Goal: Communication & Community: Answer question/provide support

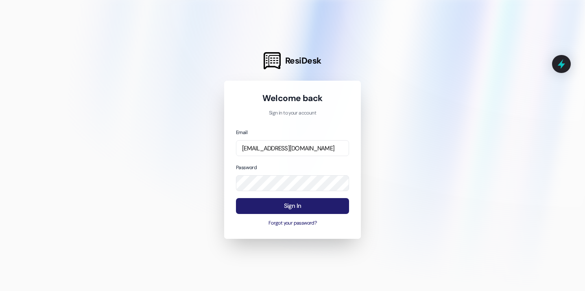
click at [278, 207] on button "Sign In" at bounding box center [292, 206] width 113 height 16
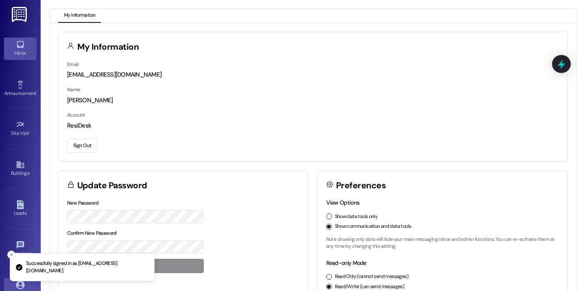
click at [27, 57] on link "Inbox" at bounding box center [20, 48] width 33 height 22
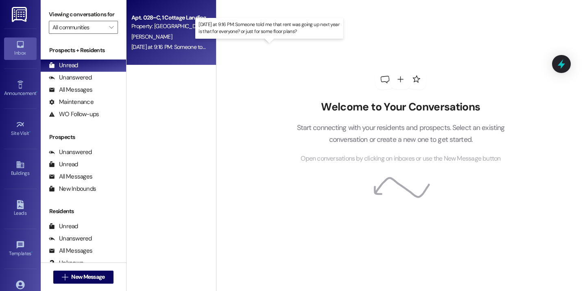
click at [167, 45] on div "Yesterday at 9:16 PM: Someone told me that rent was going up next year is that …" at bounding box center [270, 46] width 278 height 7
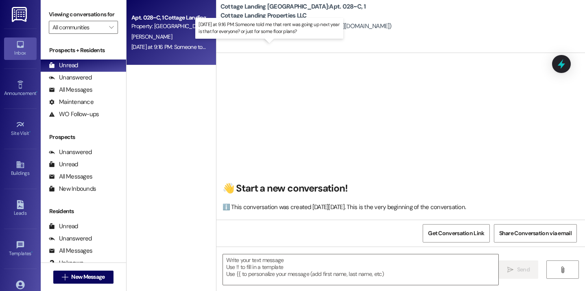
click at [167, 45] on div "Yesterday at 9:16 PM: Someone told me that rent was going up next year is that …" at bounding box center [270, 46] width 278 height 7
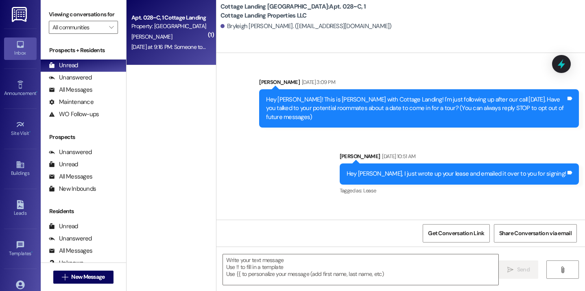
scroll to position [22865, 0]
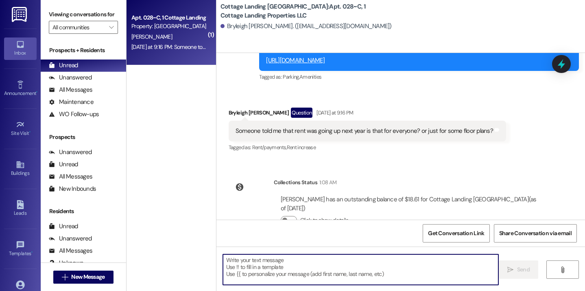
click at [293, 275] on textarea at bounding box center [361, 269] width 276 height 31
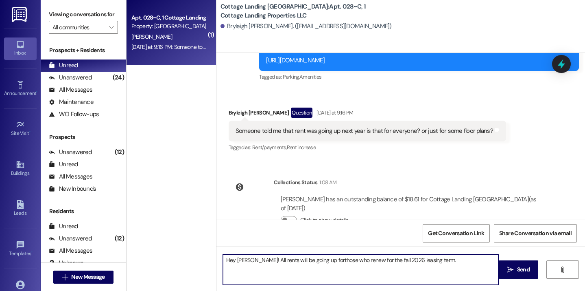
click at [319, 260] on textarea "Hey Bryleigh! All rents will be going up forthose who renew for the fall 2026 l…" at bounding box center [361, 269] width 276 height 31
type textarea "Hey [PERSON_NAME]! All rents will be going up for those who renew for the fall …"
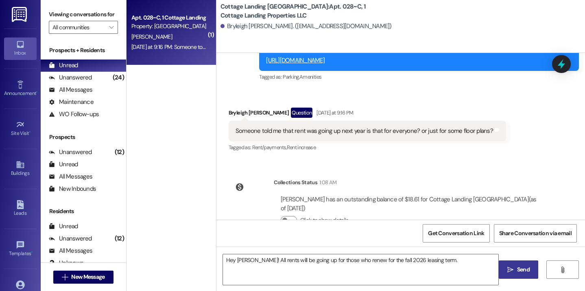
click at [510, 269] on icon "" at bounding box center [510, 269] width 6 height 7
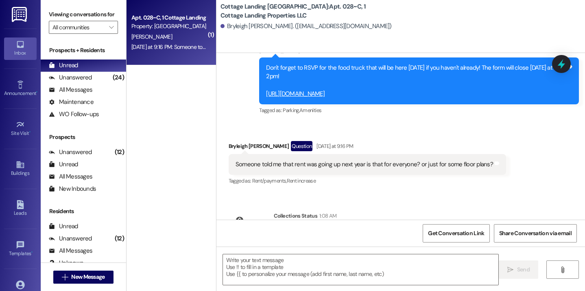
scroll to position [22922, 0]
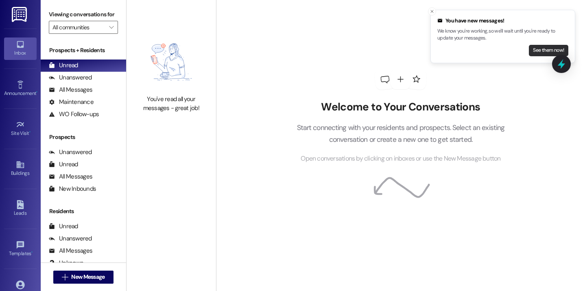
click at [548, 49] on button "See them now!" at bounding box center [548, 50] width 39 height 11
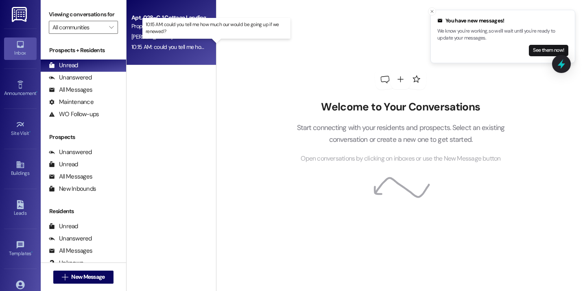
click at [194, 48] on div "10:15 AM: could you tell me how much our would be going up if we renewed? 10:15…" at bounding box center [221, 46] width 181 height 7
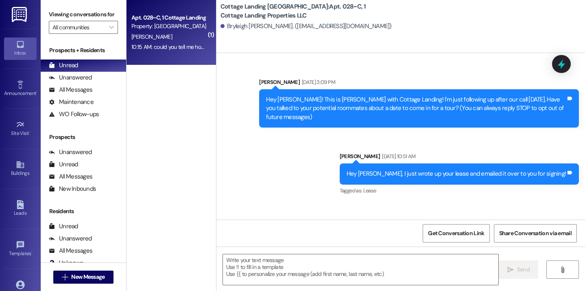
scroll to position [22992, 0]
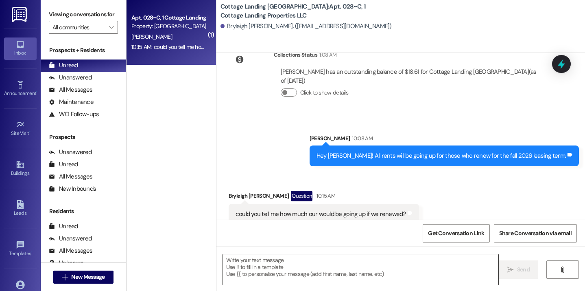
click at [276, 267] on textarea at bounding box center [361, 269] width 276 height 31
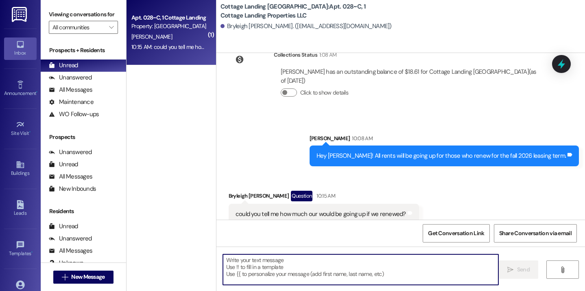
click at [287, 267] on textarea at bounding box center [361, 269] width 276 height 31
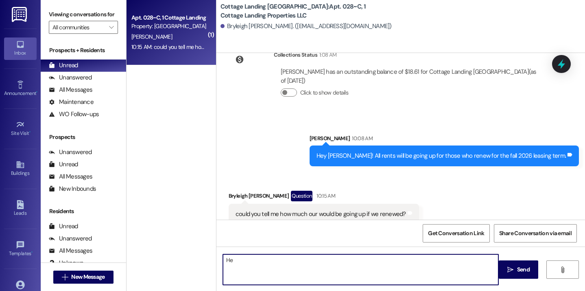
type textarea "H"
click at [245, 261] on textarea "The vermillions will now" at bounding box center [361, 269] width 276 height 31
click at [256, 262] on textarea "The vermillions will now" at bounding box center [361, 269] width 276 height 31
click at [295, 265] on textarea "The vermillions will now" at bounding box center [361, 269] width 276 height 31
click at [292, 263] on textarea "The vermillions will now sta" at bounding box center [361, 269] width 276 height 31
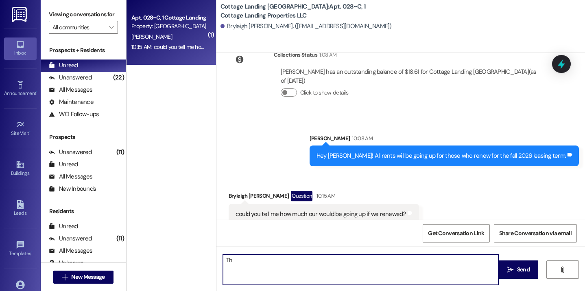
type textarea "T"
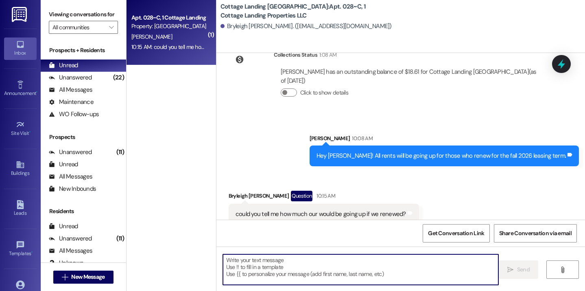
click at [269, 275] on textarea at bounding box center [361, 269] width 276 height 31
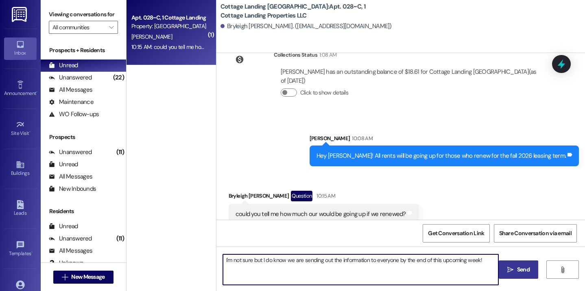
type textarea "I'm not sure but I do know we are sending out the information to everyone by th…"
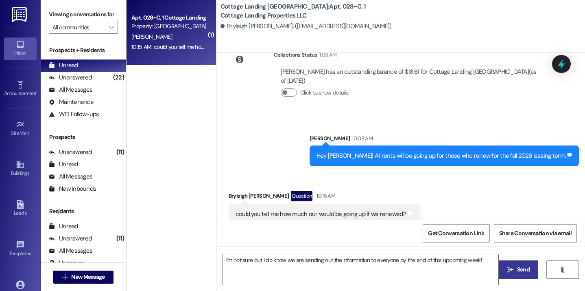
click at [531, 277] on button " Send" at bounding box center [518, 269] width 39 height 18
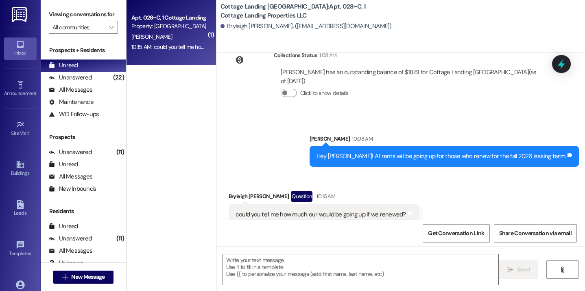
scroll to position [23049, 0]
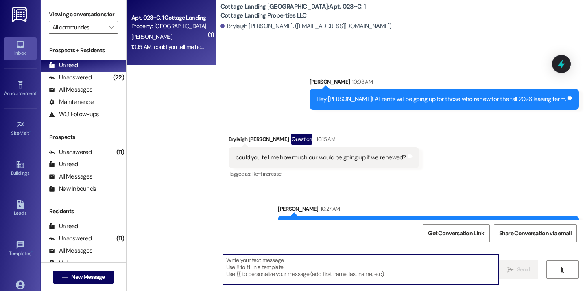
click at [281, 276] on textarea at bounding box center [361, 269] width 276 height 31
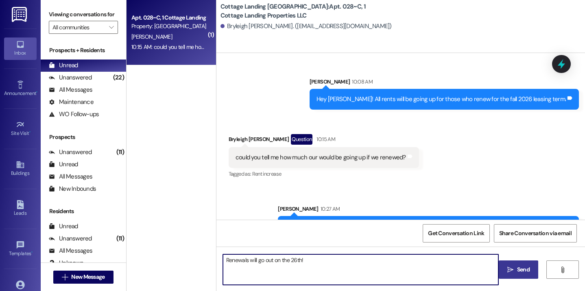
type textarea "Renewals will go out on the 26th!"
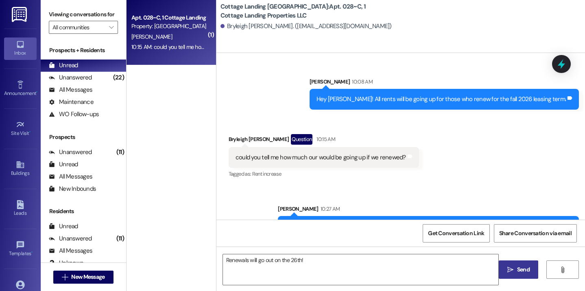
click at [528, 273] on span "Send" at bounding box center [523, 269] width 13 height 9
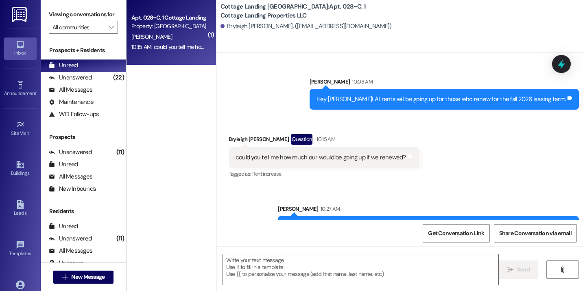
scroll to position [23105, 0]
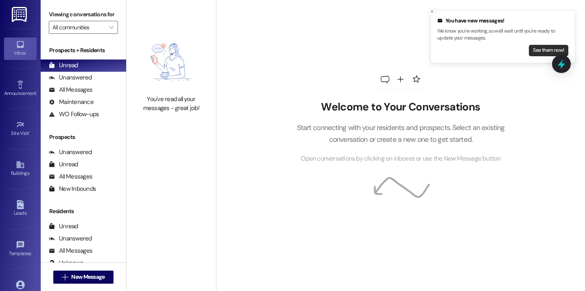
click at [537, 46] on button "See them now!" at bounding box center [548, 50] width 39 height 11
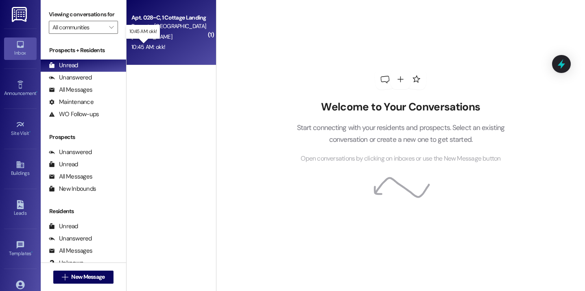
click at [160, 48] on div "10:45 AM: okk! 10:45 AM: okk!" at bounding box center [148, 46] width 34 height 7
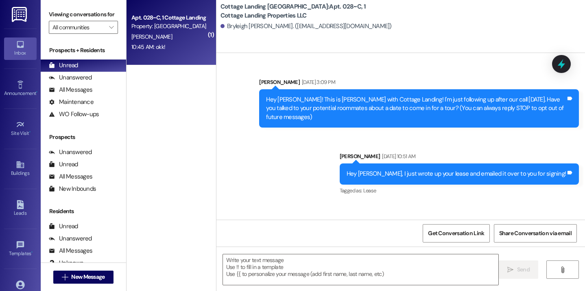
scroll to position [23172, 0]
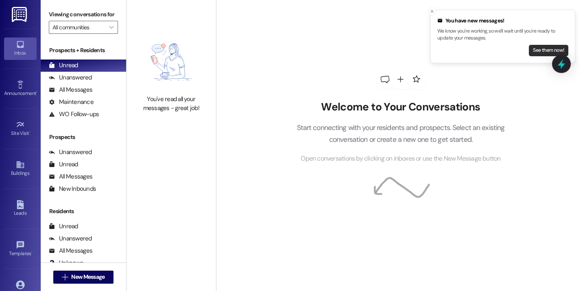
click at [542, 50] on button "See them now!" at bounding box center [548, 50] width 39 height 11
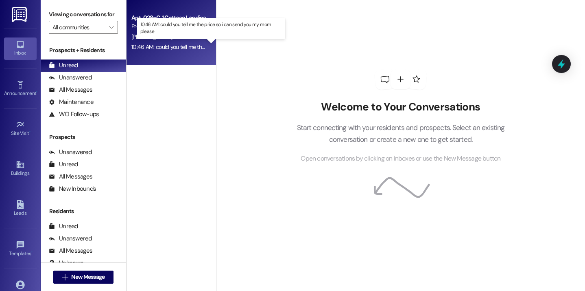
click at [184, 46] on div "10:46 AM: could you tell me the price so i can send you my mom please 10:46 AM:…" at bounding box center [215, 46] width 169 height 7
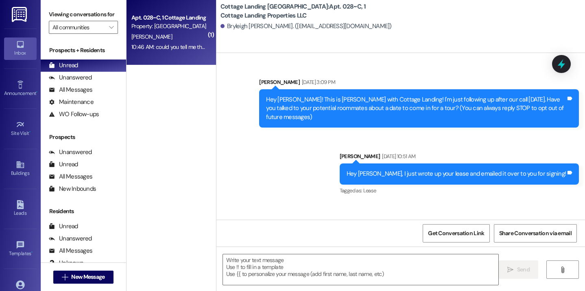
scroll to position [23229, 0]
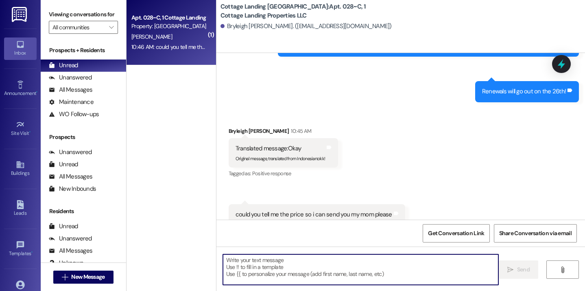
click at [286, 265] on textarea at bounding box center [361, 269] width 276 height 31
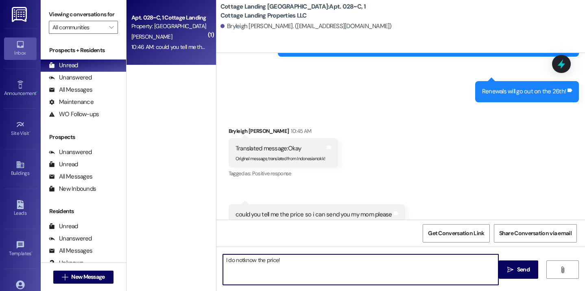
click at [250, 259] on textarea "I do notknow the price!" at bounding box center [361, 269] width 276 height 31
click at [241, 260] on textarea "I do notknow the price!" at bounding box center [361, 269] width 276 height 31
click at [321, 258] on textarea "I do not know the price!" at bounding box center [361, 269] width 276 height 31
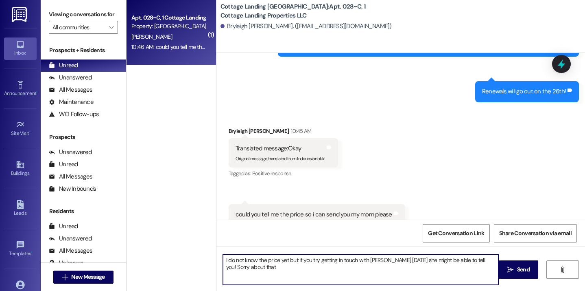
type textarea "I do not know the price yet but if you try getting in touch with Lily on Monday…"
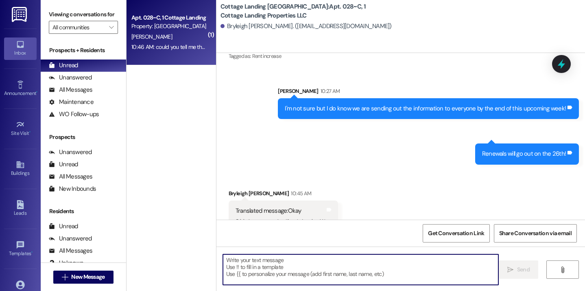
scroll to position [23294, 0]
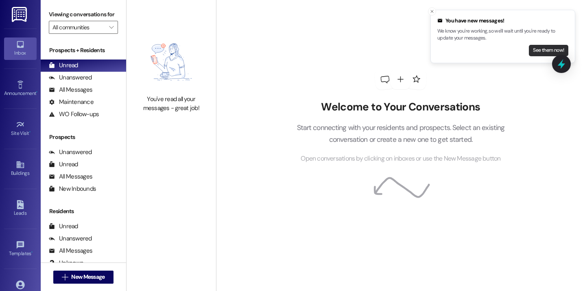
click at [540, 53] on button "See them now!" at bounding box center [548, 50] width 39 height 11
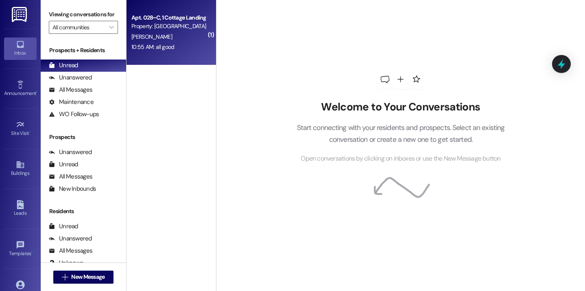
click at [163, 49] on div "10:55 AM: all good 10:55 AM: all good" at bounding box center [152, 46] width 43 height 7
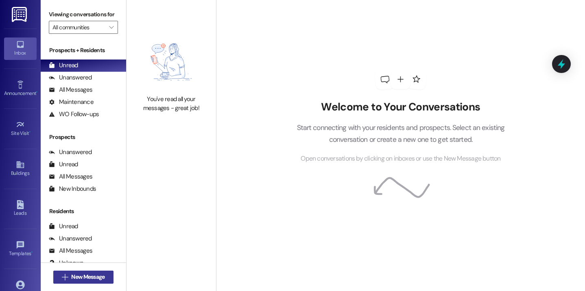
click at [71, 276] on span "New Message" at bounding box center [87, 276] width 33 height 9
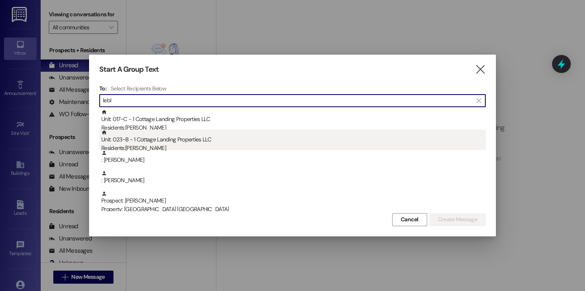
type input "lebl"
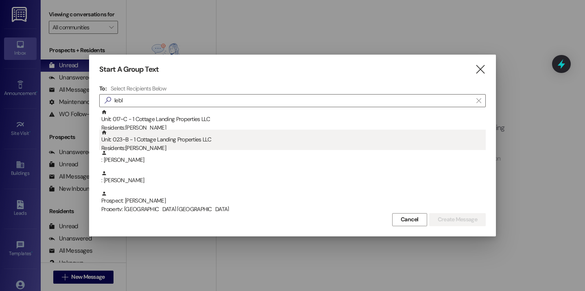
click at [170, 137] on div "Unit: 023~B - 1 Cottage Landing Properties LLC Residents: Elijah Leblanc" at bounding box center [293, 140] width 385 height 23
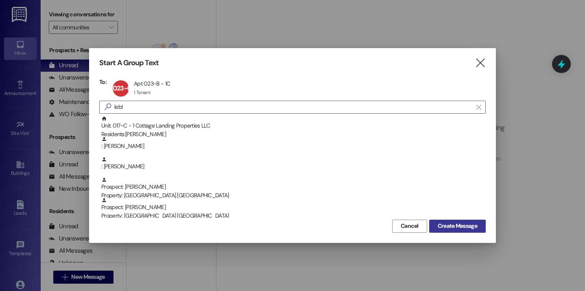
click at [468, 227] on span "Create Message" at bounding box center [457, 225] width 39 height 9
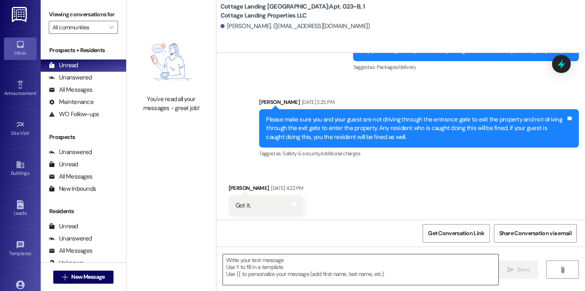
click at [273, 260] on textarea at bounding box center [361, 269] width 276 height 31
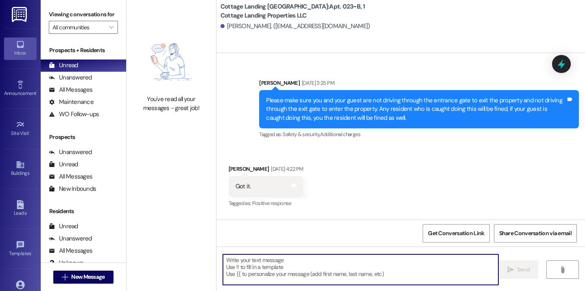
scroll to position [853, 0]
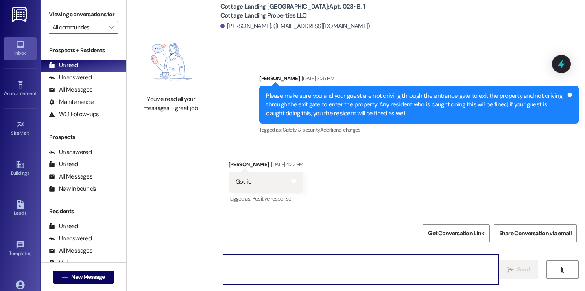
type textarea "!!"
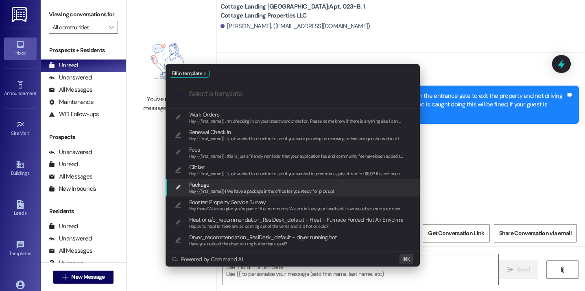
click at [245, 186] on span "Package" at bounding box center [261, 184] width 145 height 9
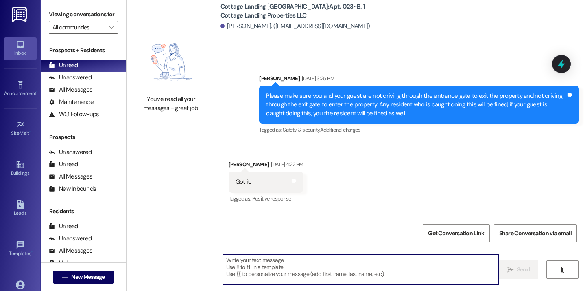
type textarea "Hey {{first_name}}! We have a package in the office for you ready for pick up!"
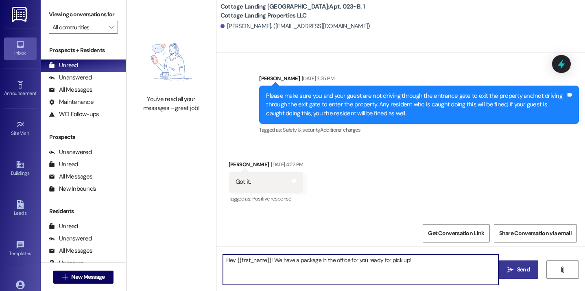
click at [512, 268] on icon "" at bounding box center [510, 269] width 6 height 7
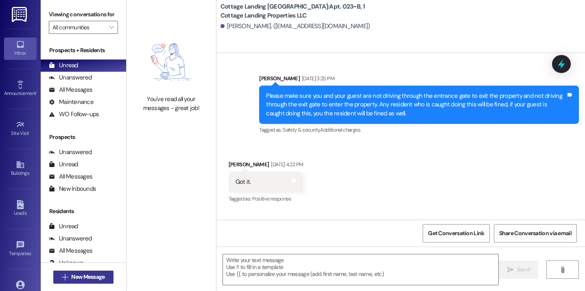
click at [95, 279] on span "New Message" at bounding box center [87, 276] width 33 height 9
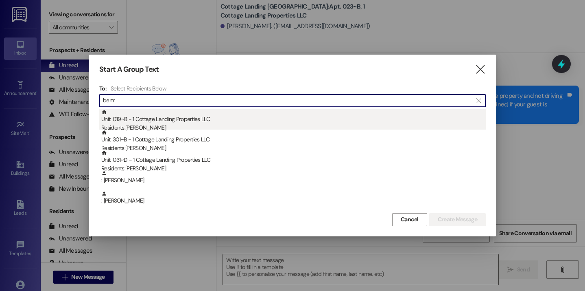
type input "bertr"
click at [139, 122] on div "Unit: 019~B - 1 Cottage Landing Properties LLC Residents: Madden Bertrand" at bounding box center [293, 120] width 385 height 23
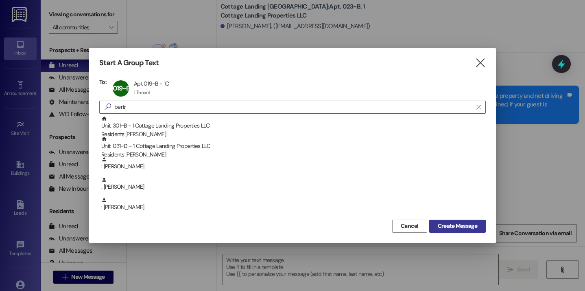
click at [456, 221] on span "Create Message" at bounding box center [457, 225] width 39 height 9
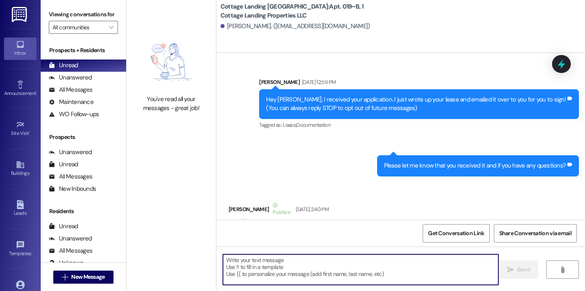
scroll to position [14022, 0]
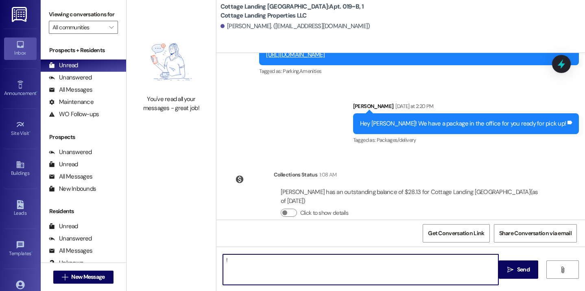
type textarea "!!"
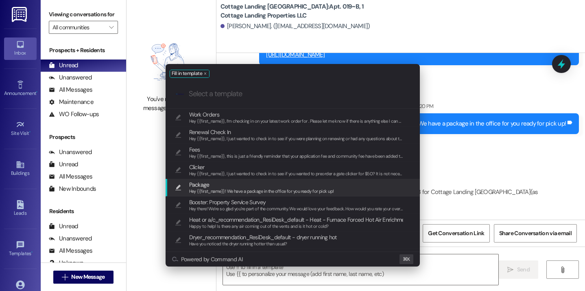
click at [225, 187] on span "Package" at bounding box center [261, 184] width 145 height 9
type textarea "Hey {{first_name}}! We have a package in the office for you ready for pick up!"
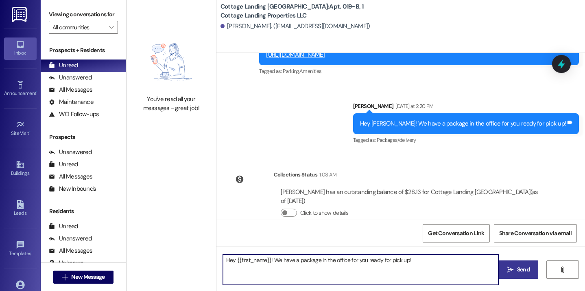
click at [529, 271] on span "Send" at bounding box center [523, 269] width 13 height 9
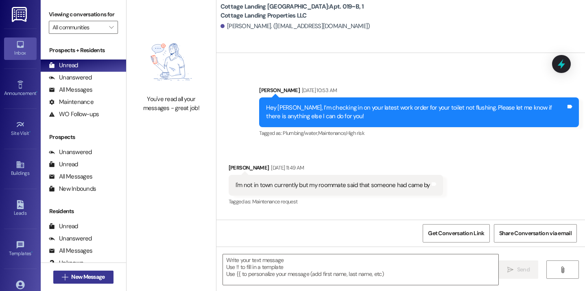
scroll to position [11427, 0]
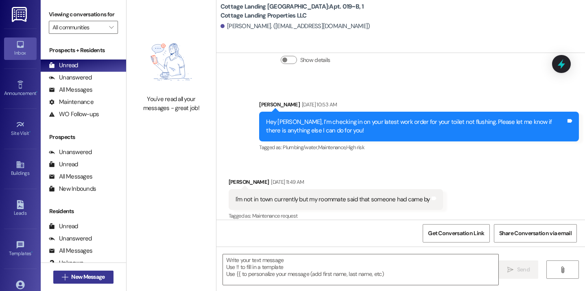
click at [84, 277] on span "New Message" at bounding box center [87, 276] width 33 height 9
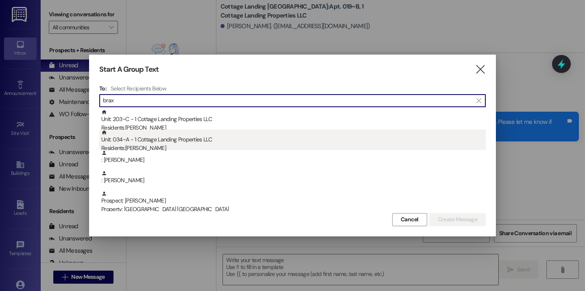
type input "brax"
click at [210, 134] on div "Unit: 034~A - 1 Cottage Landing Properties LLC Residents: Braxton Fryoux" at bounding box center [293, 140] width 385 height 23
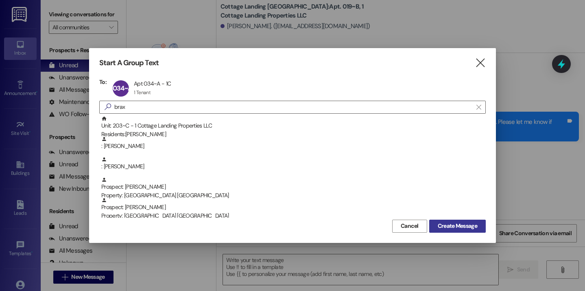
click at [475, 227] on span "Create Message" at bounding box center [457, 225] width 39 height 9
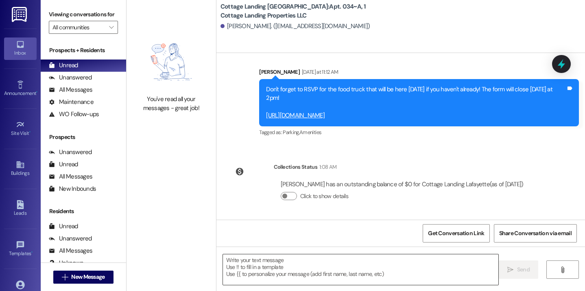
scroll to position [2475, 0]
click at [270, 273] on textarea at bounding box center [361, 269] width 276 height 31
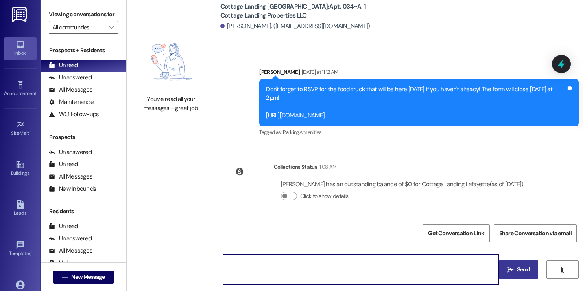
type textarea "!!"
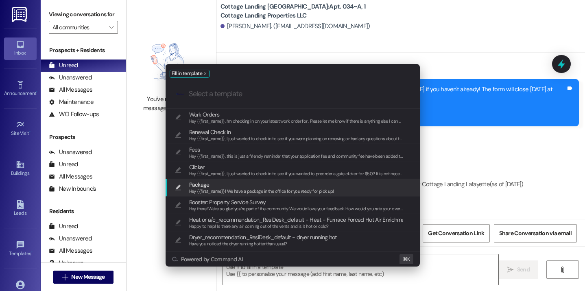
click at [210, 189] on span "Hey {{first_name}}! We have a package in the office for you ready for pick up!" at bounding box center [261, 191] width 145 height 6
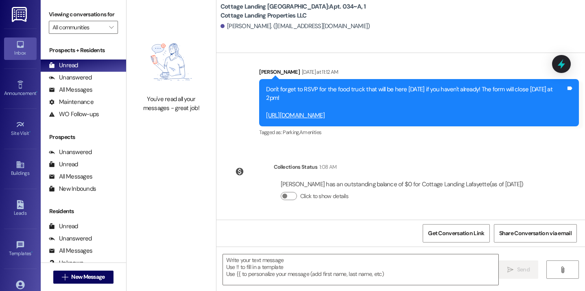
type textarea "Hey {{first_name}}! We have a package in the office for you ready for pick up!"
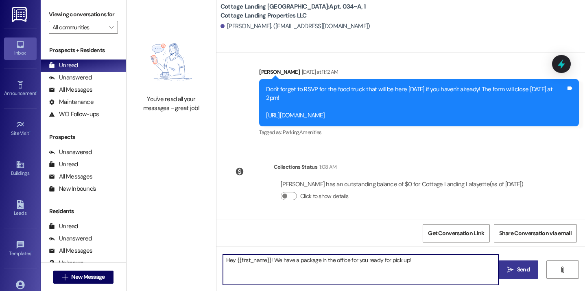
click at [511, 273] on span " Send" at bounding box center [519, 269] width 26 height 9
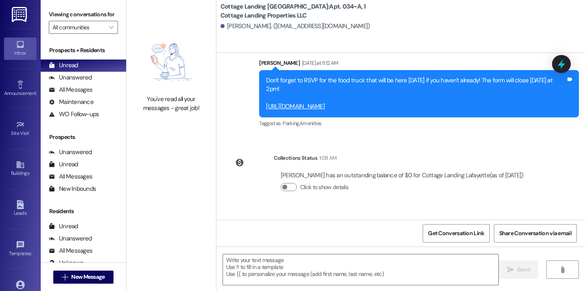
scroll to position [2532, 0]
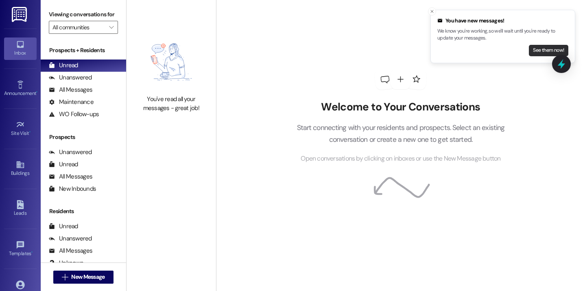
click at [543, 54] on button "See them now!" at bounding box center [548, 50] width 39 height 11
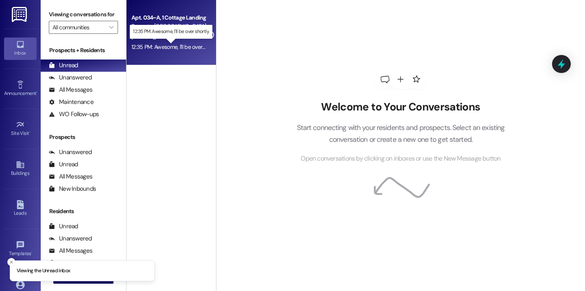
click at [177, 49] on div "12:35 PM: Awesome, I'll be over shortly 12:35 PM: Awesome, I'll be over shortly" at bounding box center [175, 46] width 88 height 7
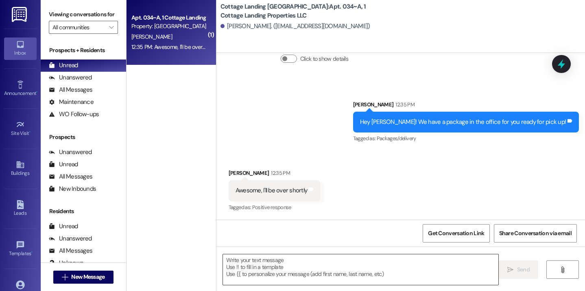
scroll to position [2612, 0]
click at [256, 271] on textarea at bounding box center [361, 269] width 276 height 31
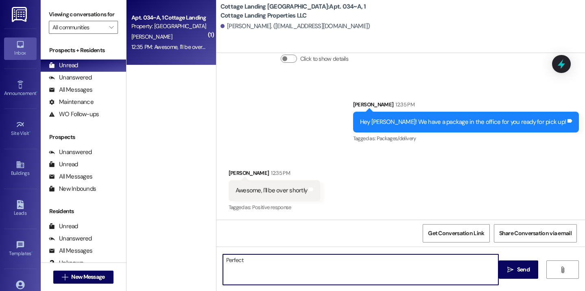
type textarea "Perfect!"
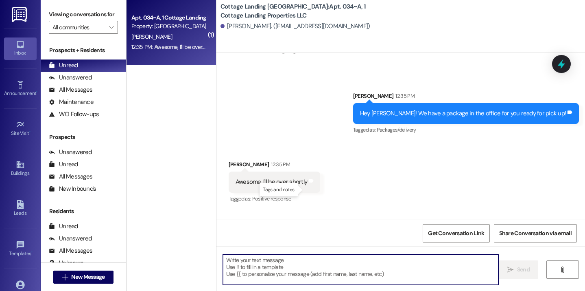
scroll to position [2669, 0]
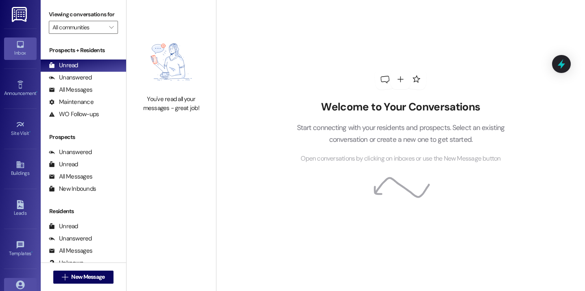
click at [21, 286] on icon at bounding box center [20, 284] width 9 height 9
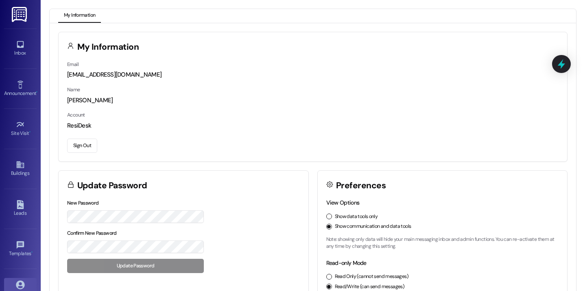
click at [82, 151] on button "Sign Out" at bounding box center [82, 145] width 30 height 14
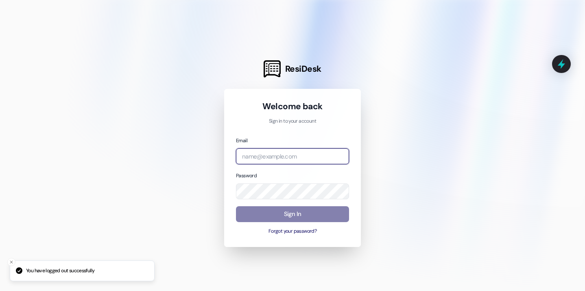
type input "[EMAIL_ADDRESS][DOMAIN_NAME]"
